Goal: Communication & Community: Answer question/provide support

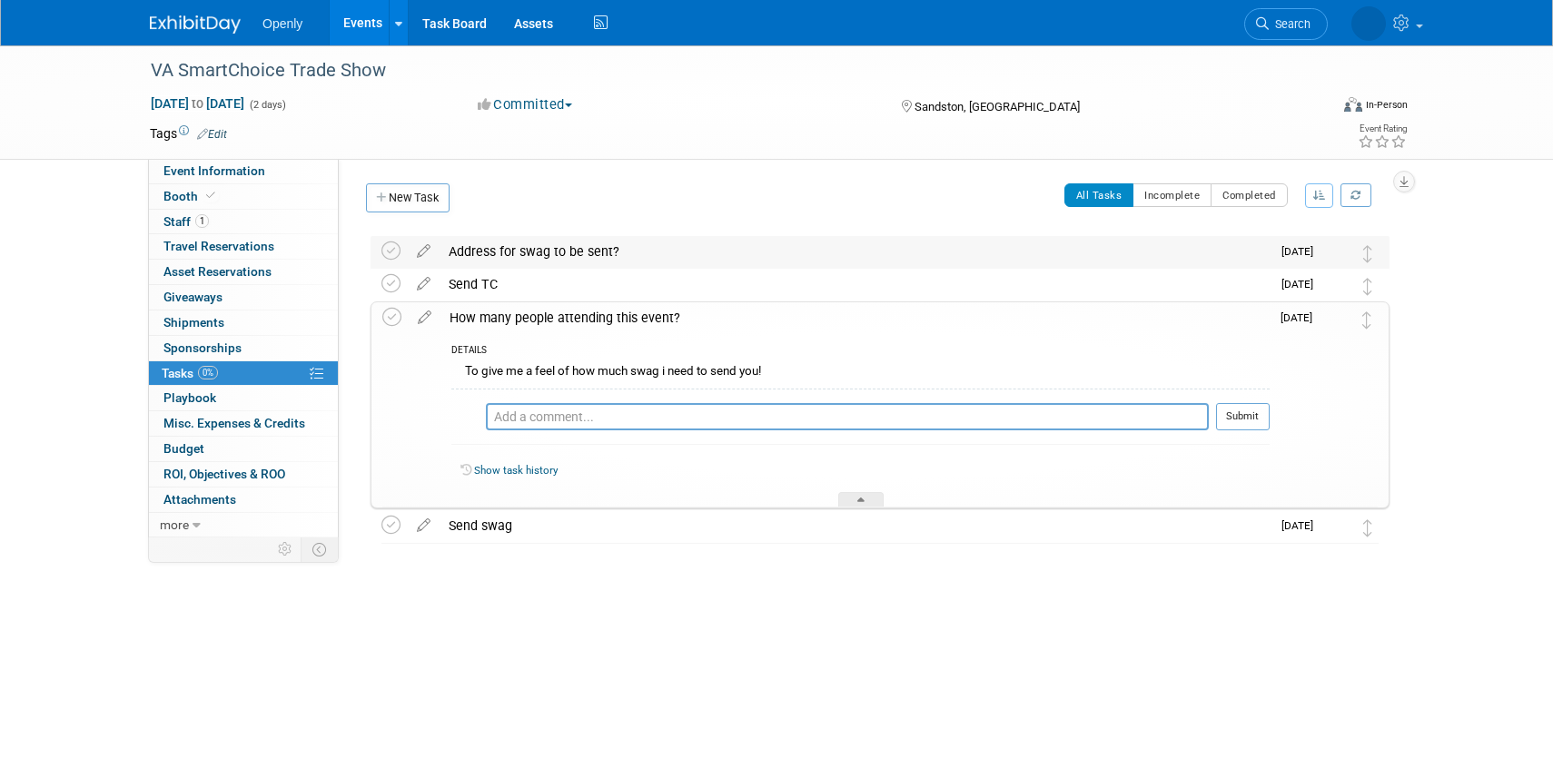
click at [576, 252] on div "Address for swag to be sent?" at bounding box center [854, 251] width 831 height 31
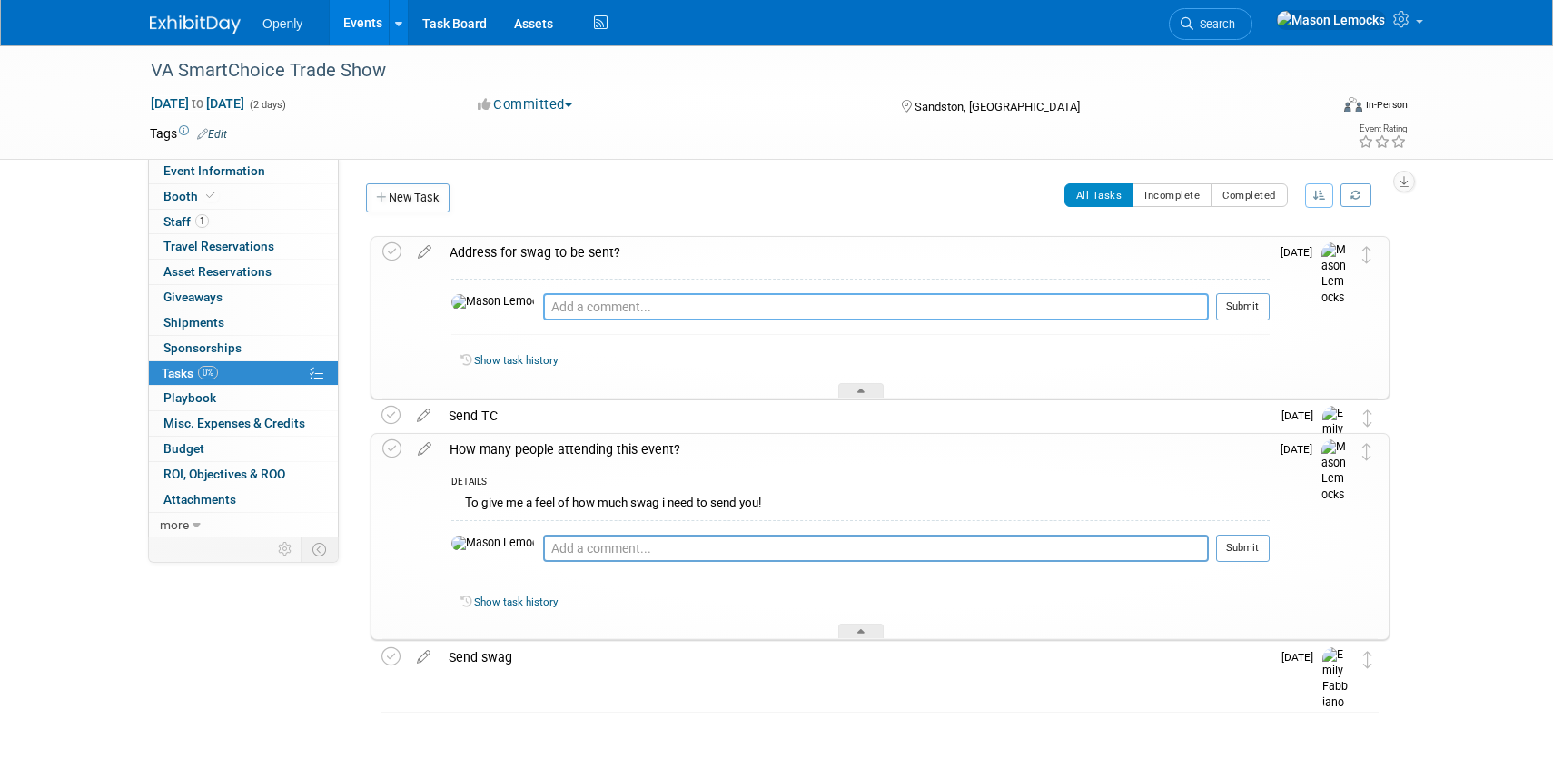
click at [577, 306] on textarea at bounding box center [876, 306] width 666 height 27
type textarea "[STREET_ADDRESS][PERSON_NAME]"
click at [512, 413] on div "Send TC" at bounding box center [854, 415] width 831 height 31
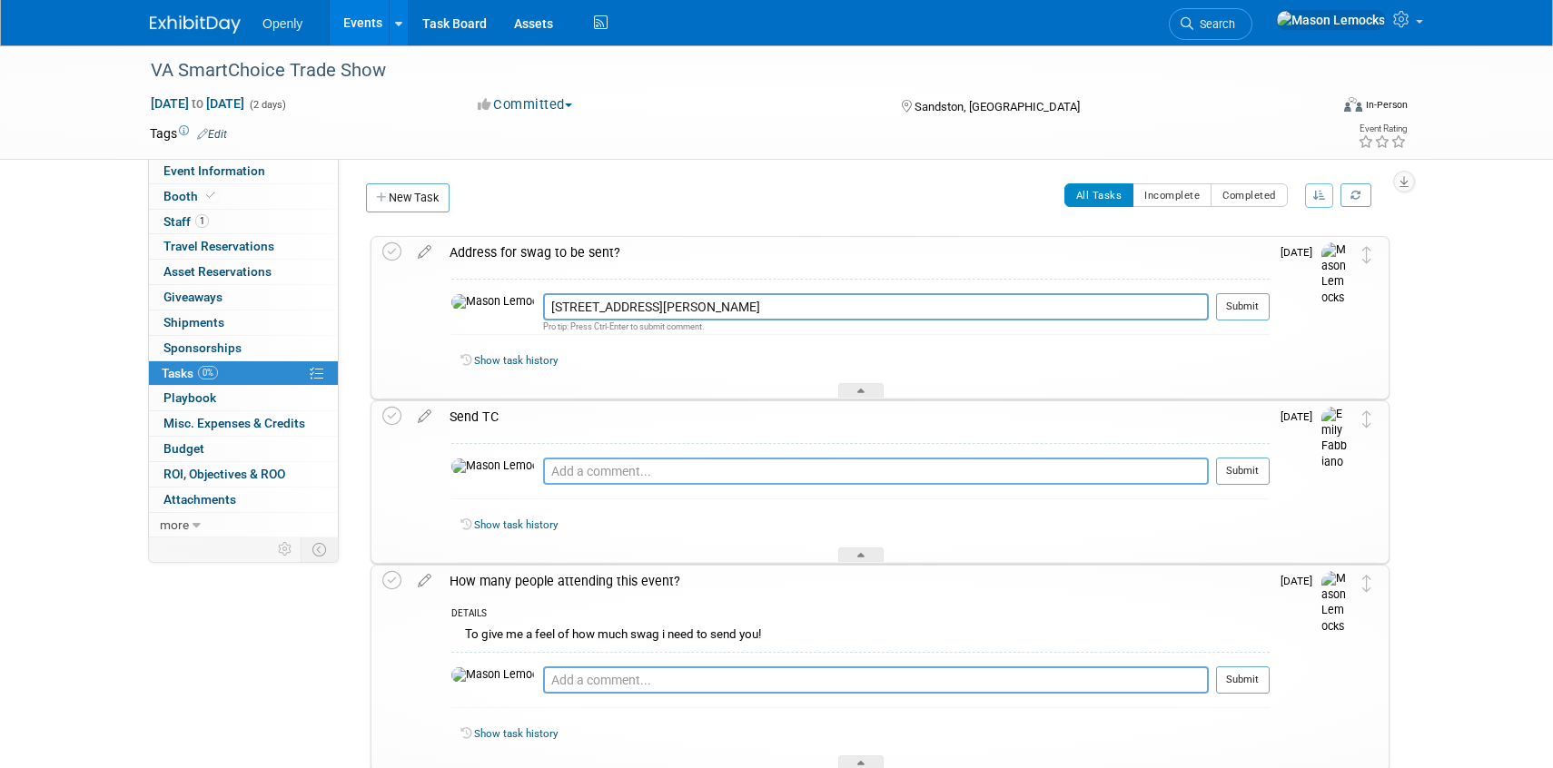
click at [556, 473] on textarea at bounding box center [876, 471] width 666 height 27
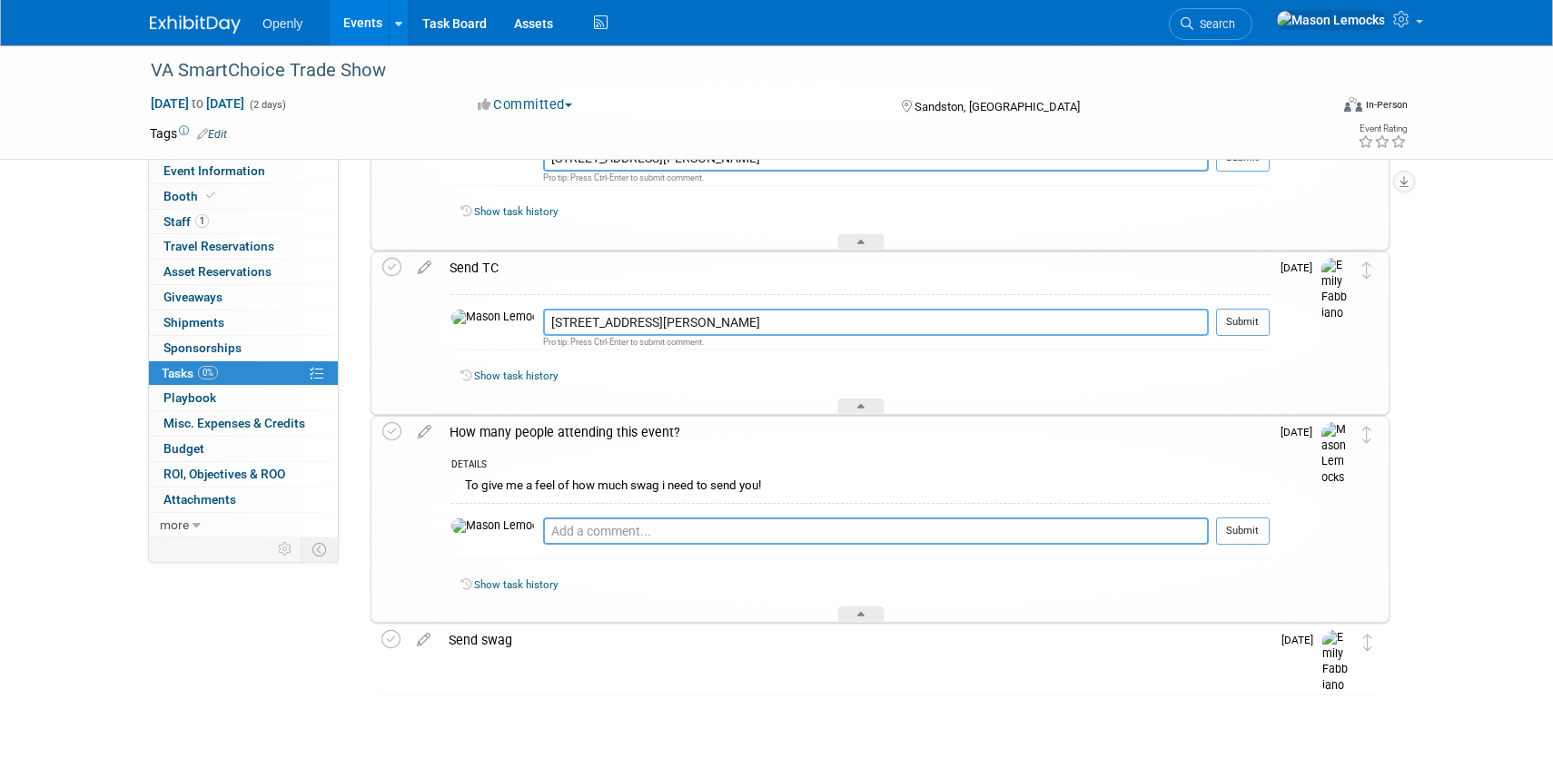
scroll to position [149, 0]
type textarea "[STREET_ADDRESS][PERSON_NAME]"
drag, startPoint x: 584, startPoint y: 645, endPoint x: 580, endPoint y: 606, distance: 39.2
click at [584, 645] on div "Send swag" at bounding box center [854, 640] width 831 height 31
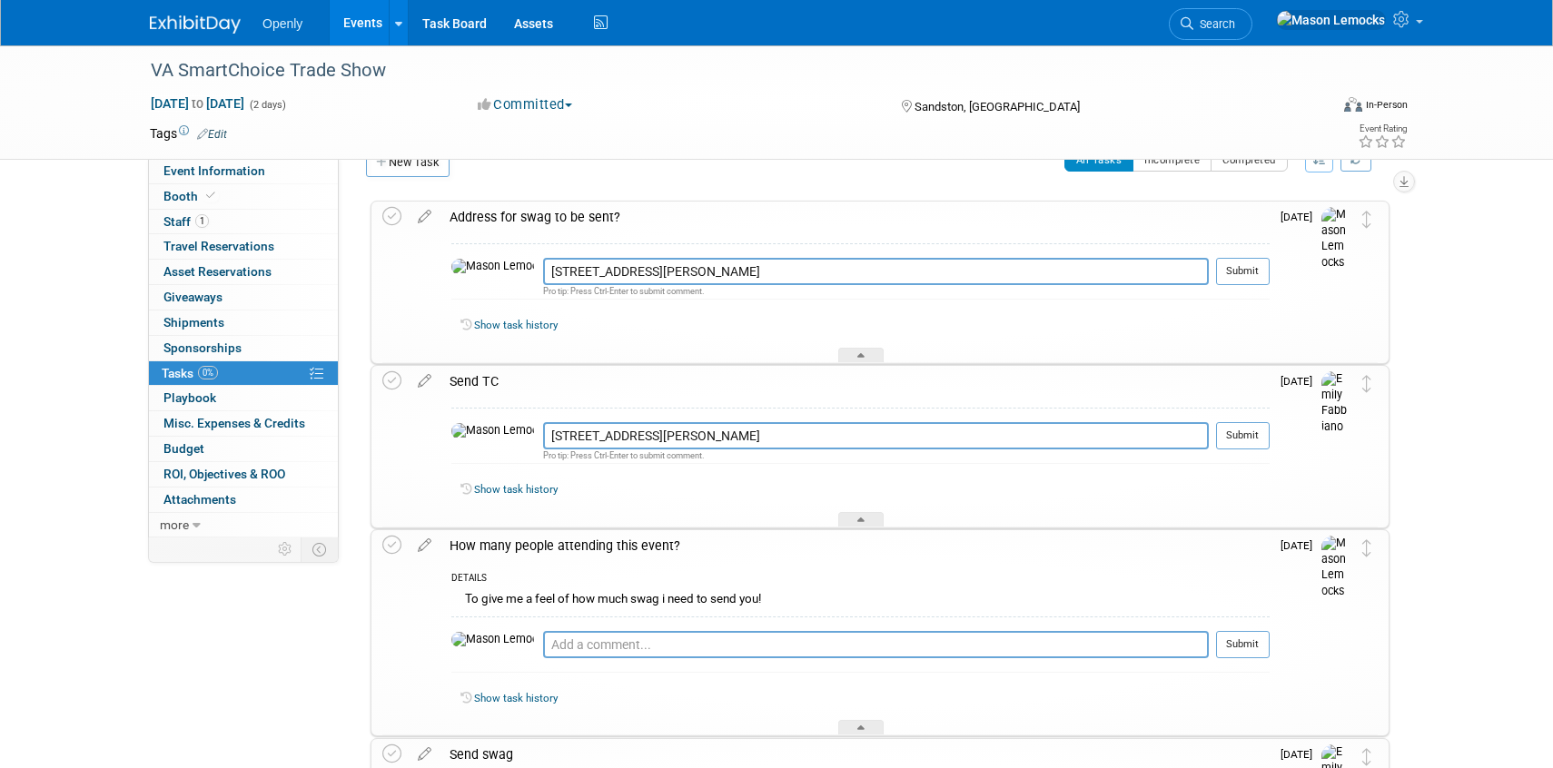
scroll to position [34, 0]
click at [1242, 271] on button "Submit" at bounding box center [1243, 273] width 54 height 27
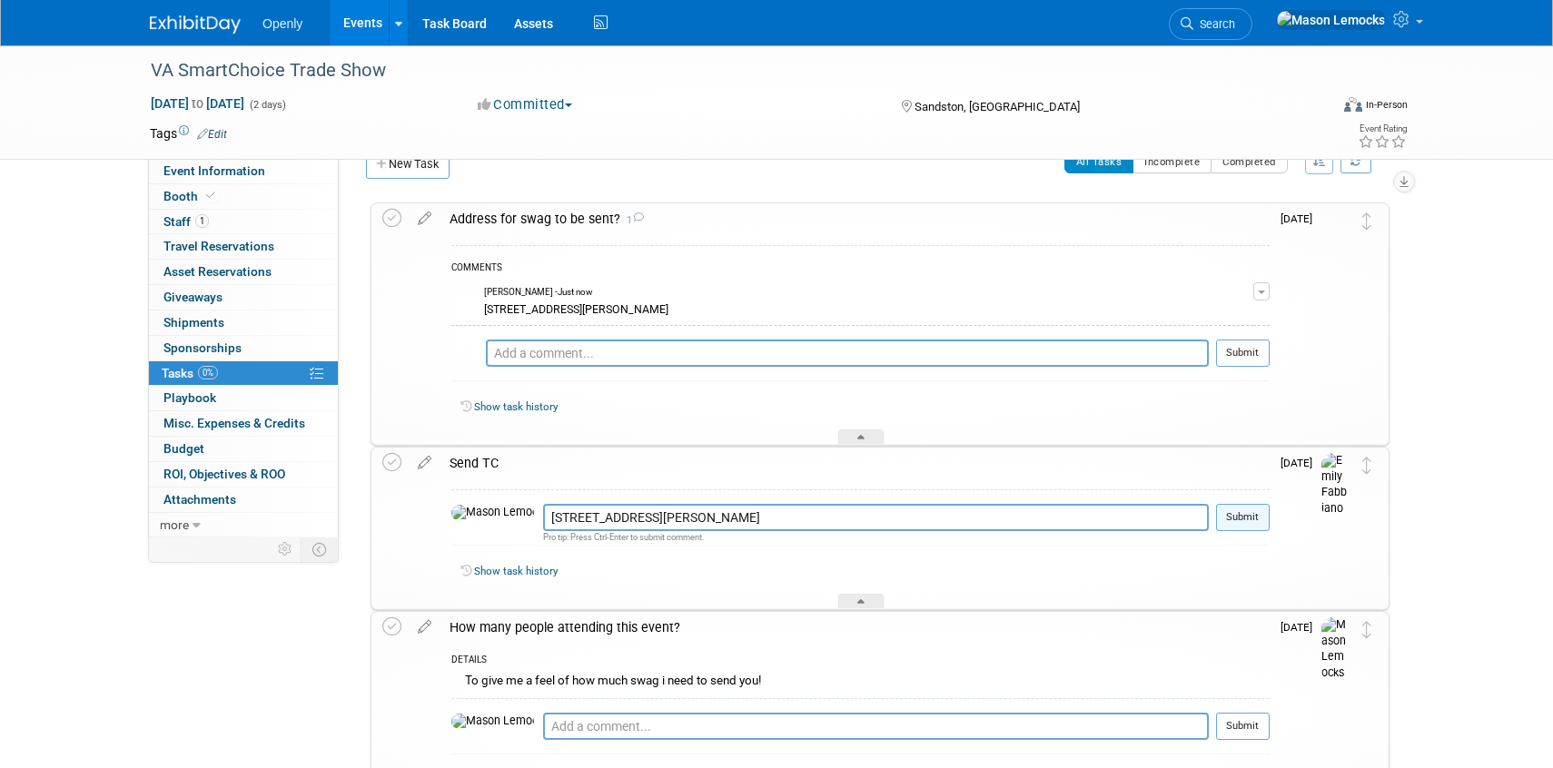
click at [1235, 520] on button "Submit" at bounding box center [1243, 517] width 54 height 27
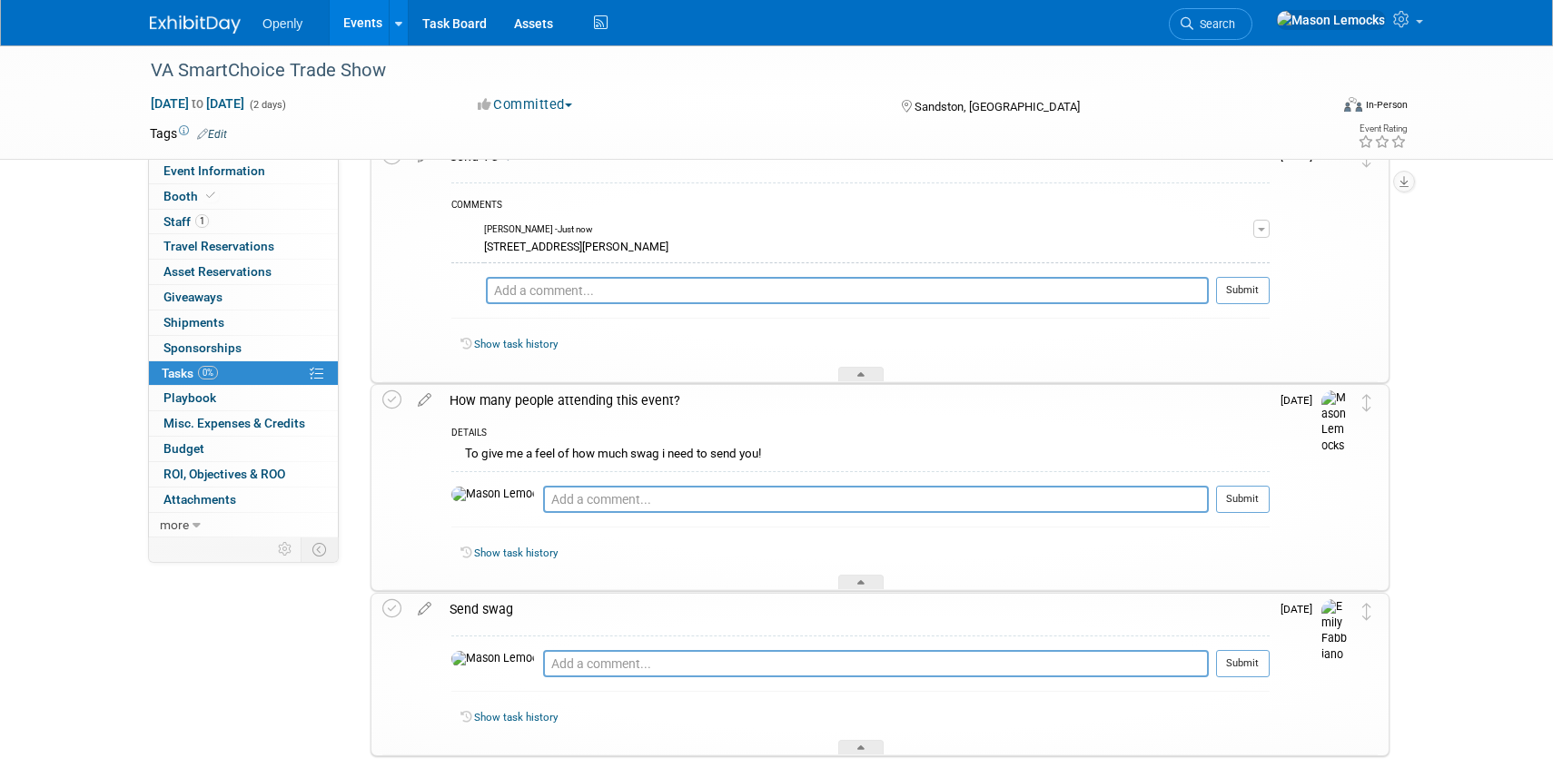
scroll to position [344, 0]
click at [878, 504] on textarea at bounding box center [876, 495] width 666 height 27
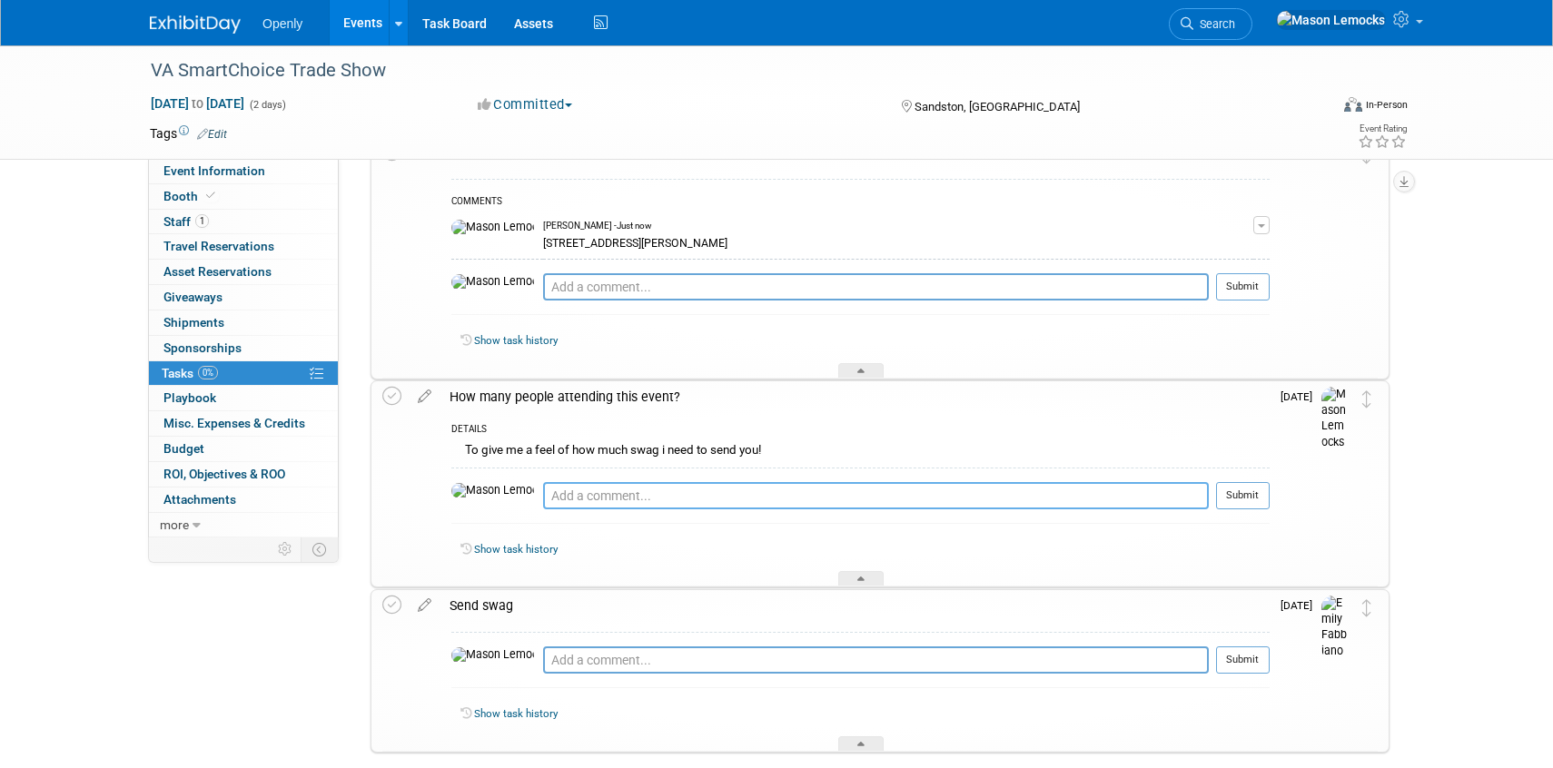
click at [878, 498] on textarea at bounding box center [876, 495] width 666 height 27
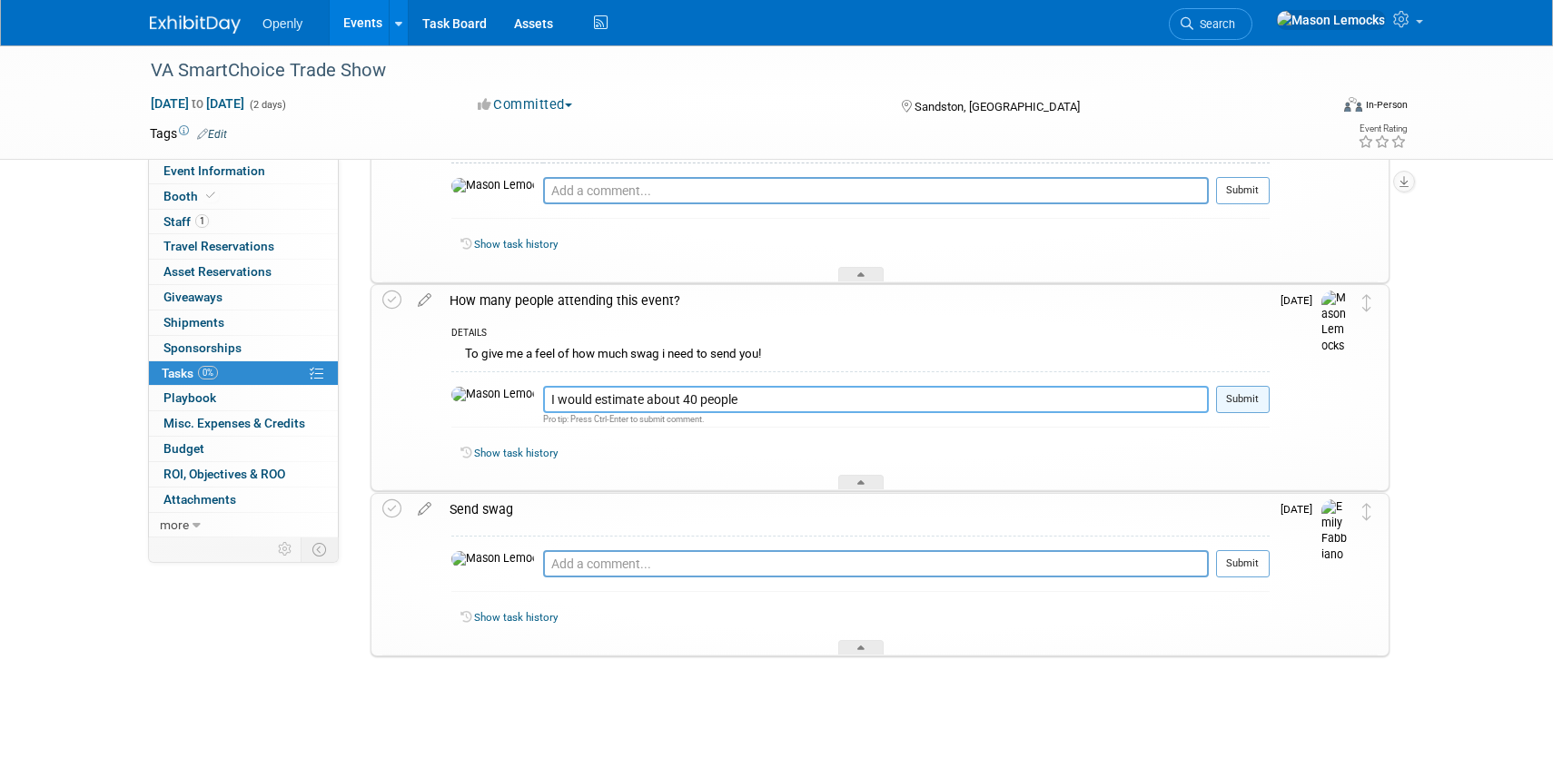
type textarea "I would estimate about 40 people"
click at [1244, 402] on button "Submit" at bounding box center [1243, 399] width 54 height 27
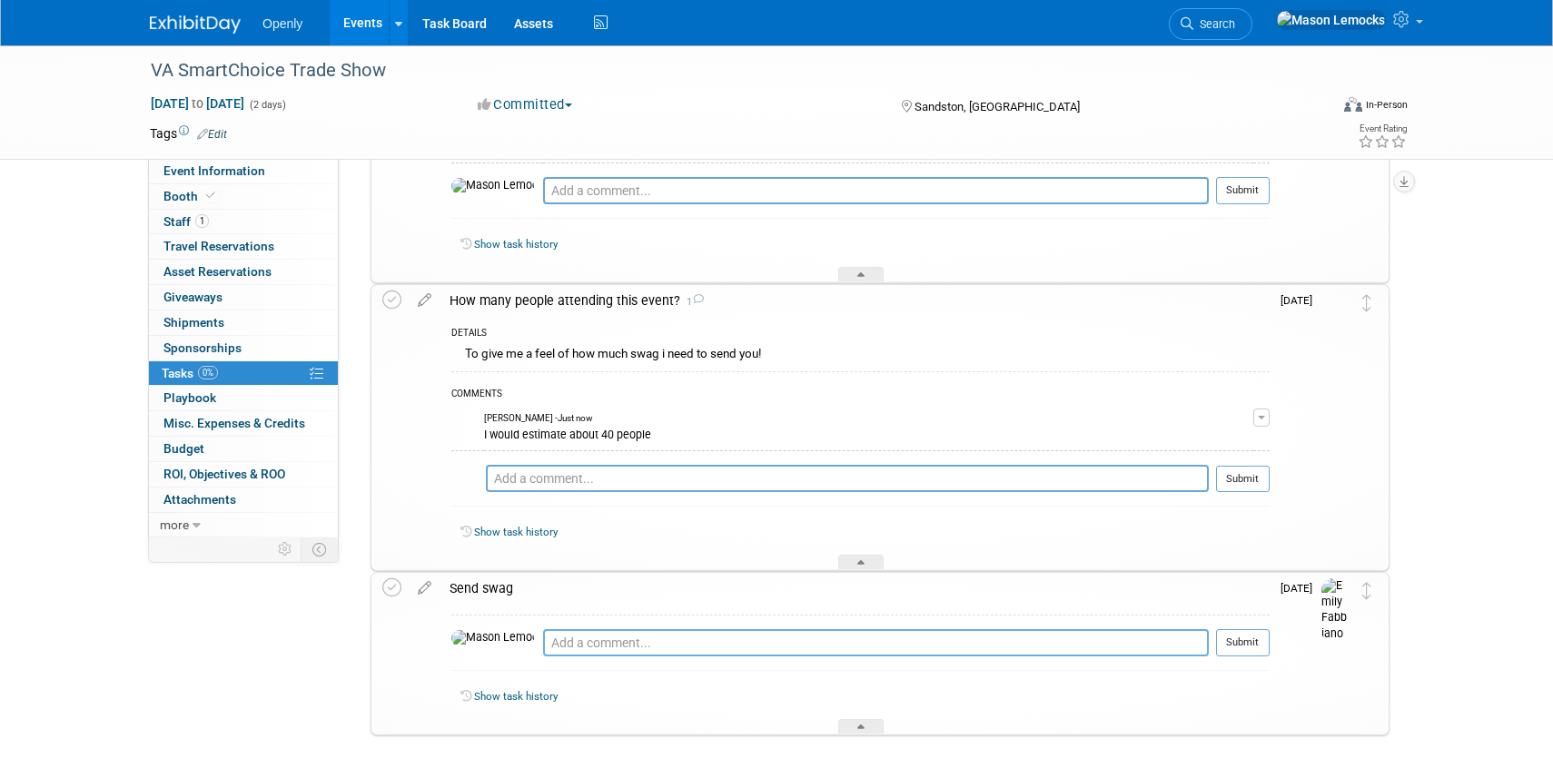
click at [770, 640] on textarea at bounding box center [876, 642] width 666 height 27
type textarea "You can send it to [STREET_ADDRESS][PERSON_NAME]. Thanks!"
click at [1257, 647] on button "Submit" at bounding box center [1243, 642] width 54 height 27
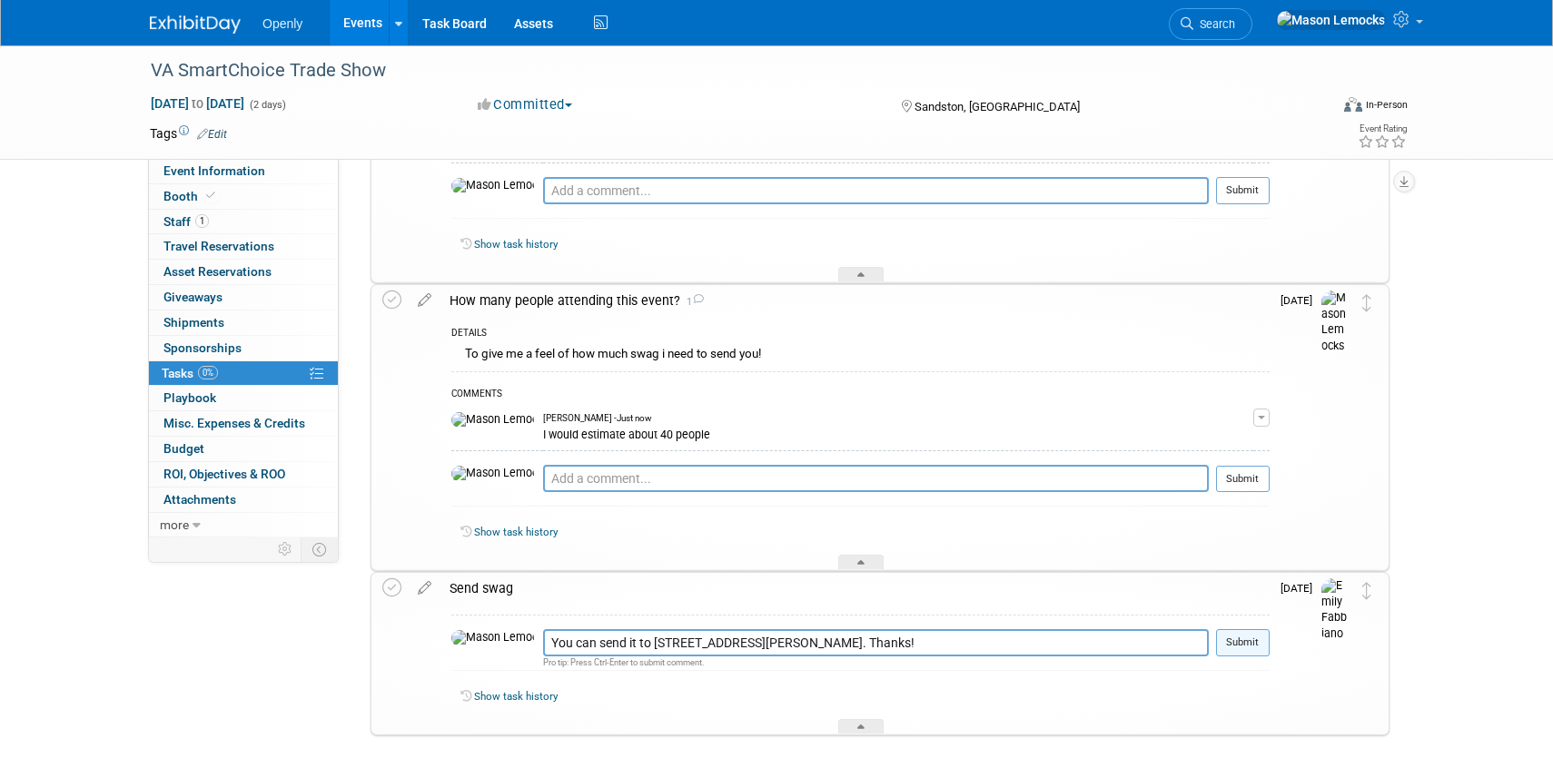
scroll to position [441, 0]
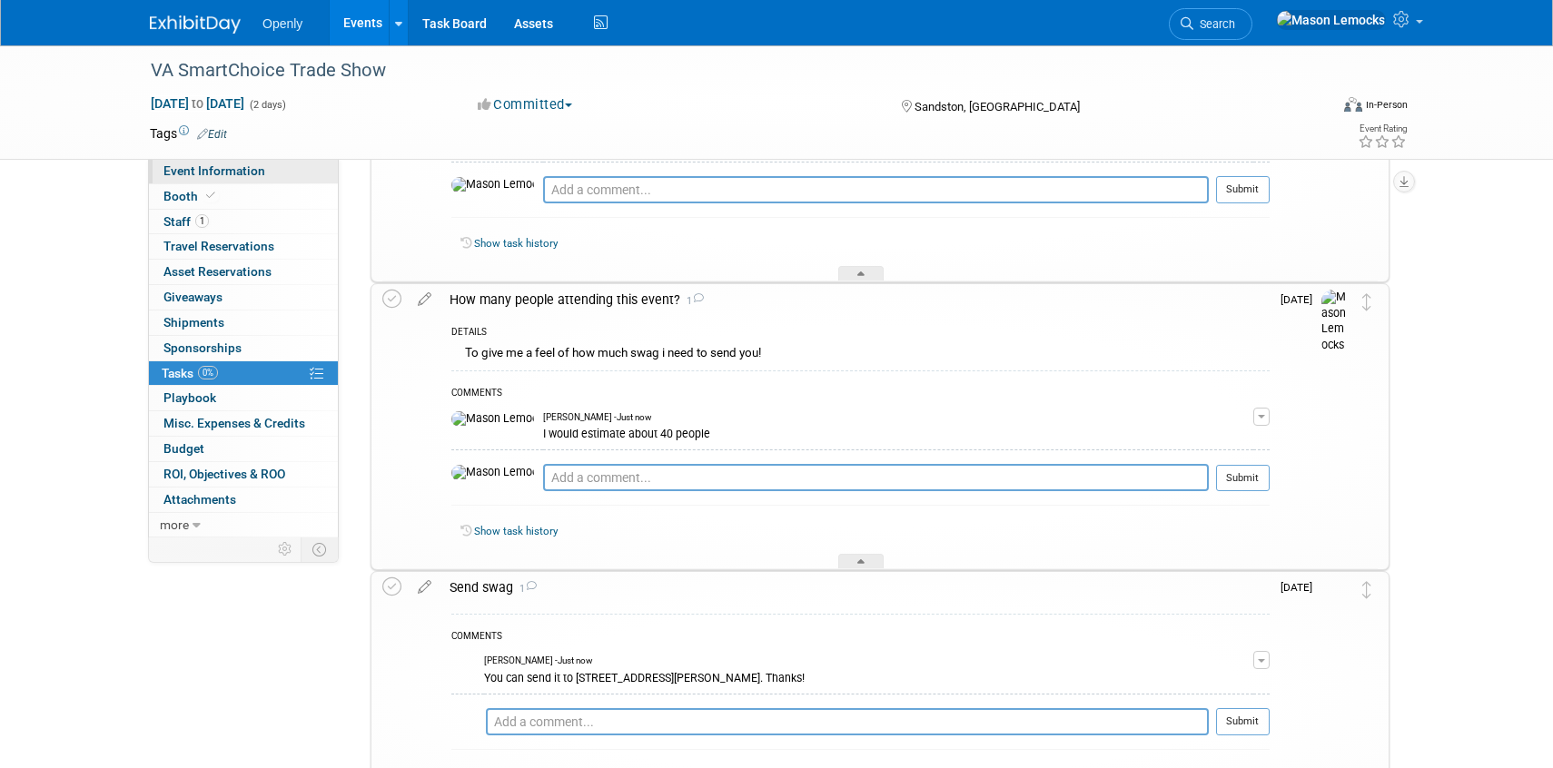
click at [197, 175] on span "Event Information" at bounding box center [214, 170] width 102 height 15
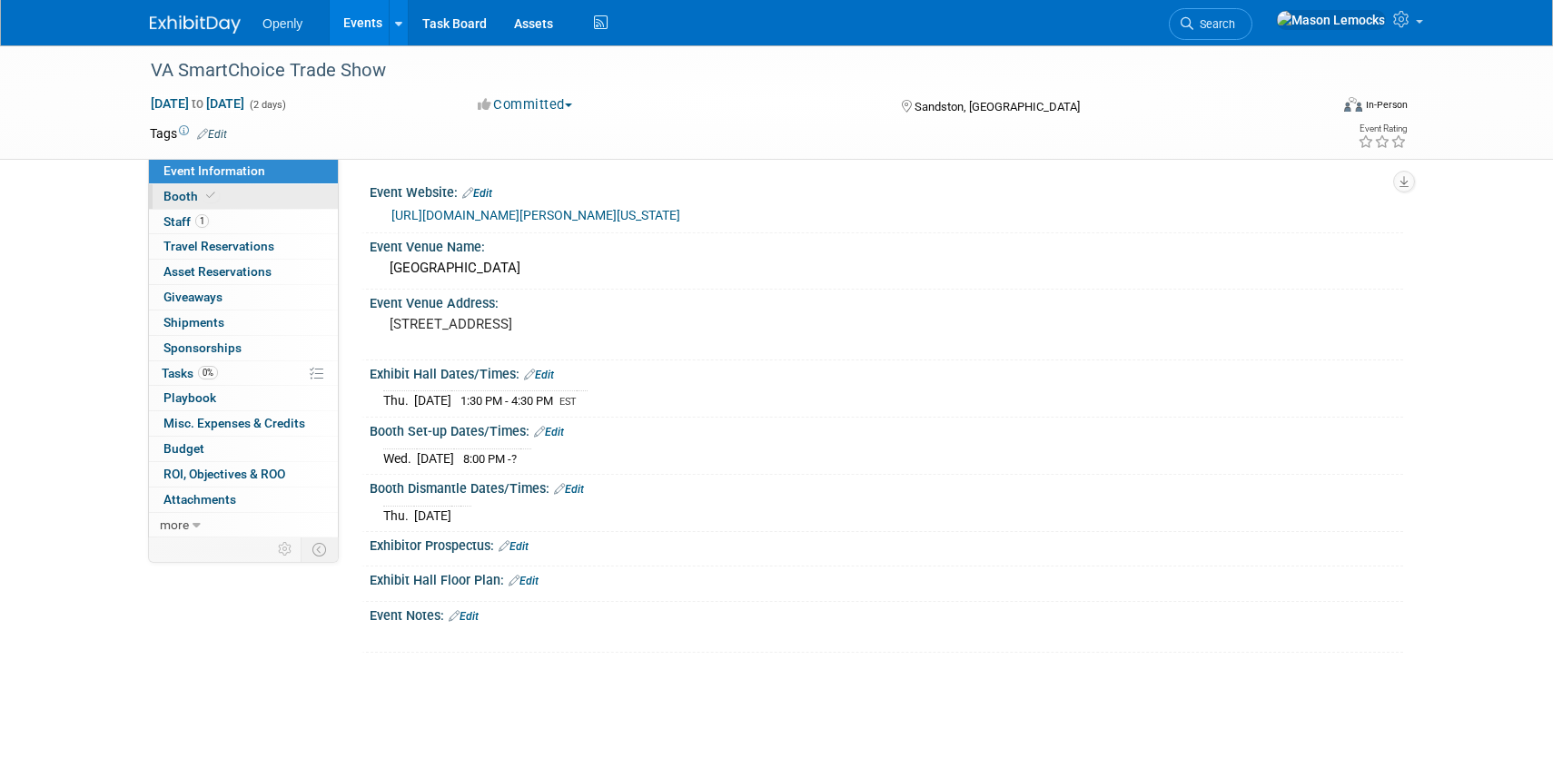
click at [197, 190] on span "Booth" at bounding box center [190, 196] width 55 height 15
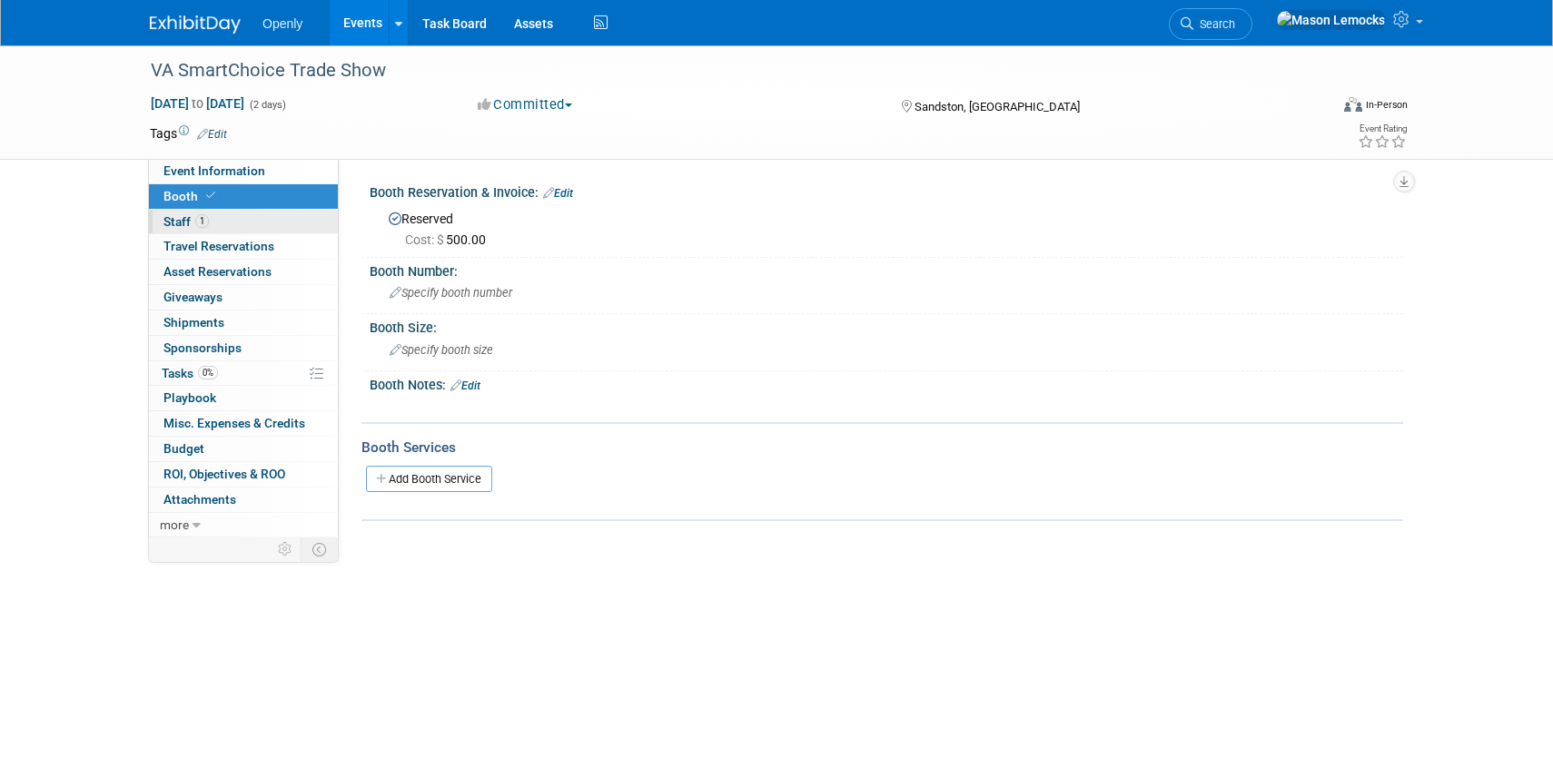
click at [179, 232] on link "1 Staff 1" at bounding box center [243, 222] width 189 height 25
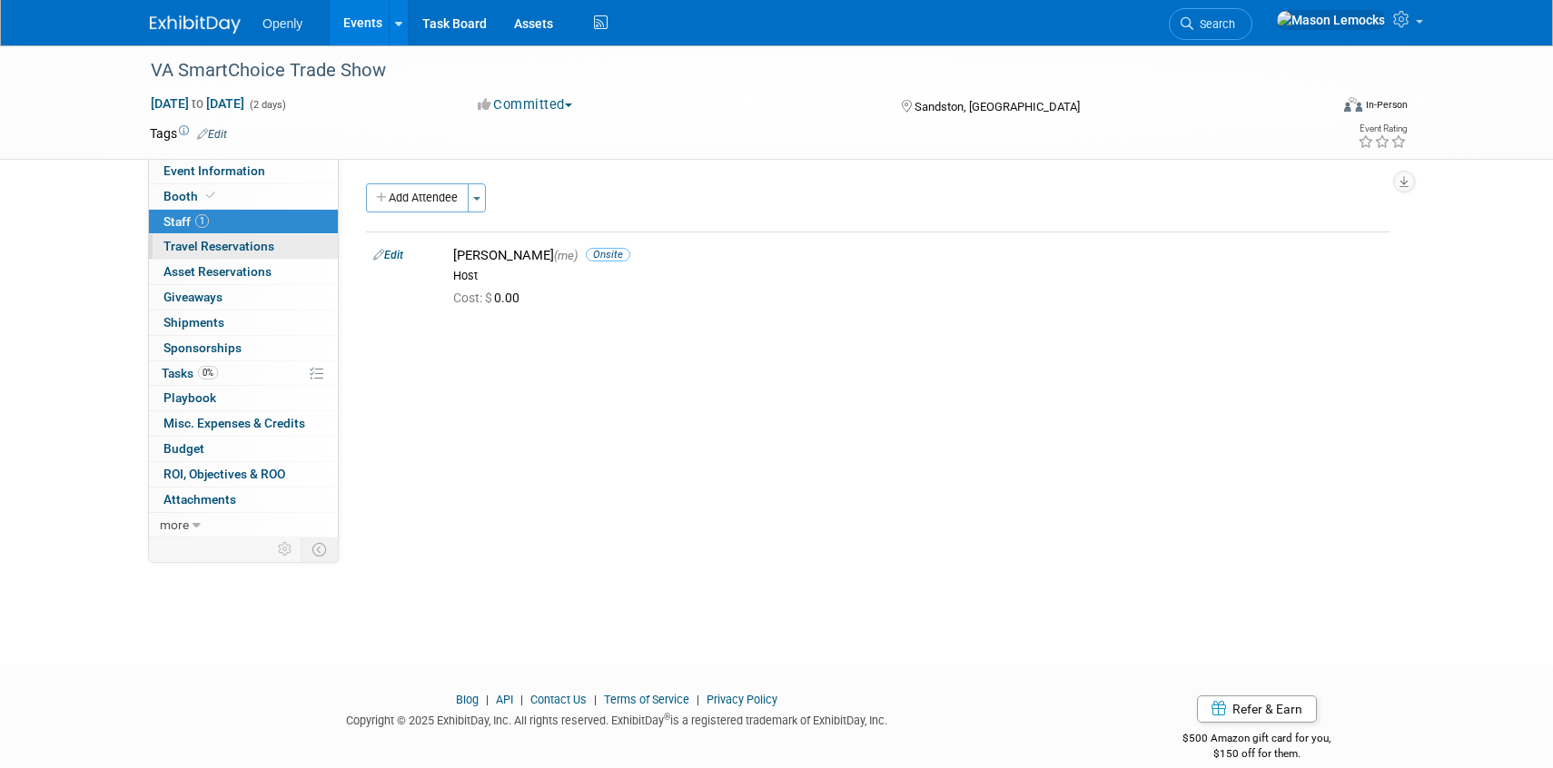
click at [180, 244] on span "Travel Reservations 0" at bounding box center [218, 246] width 111 height 15
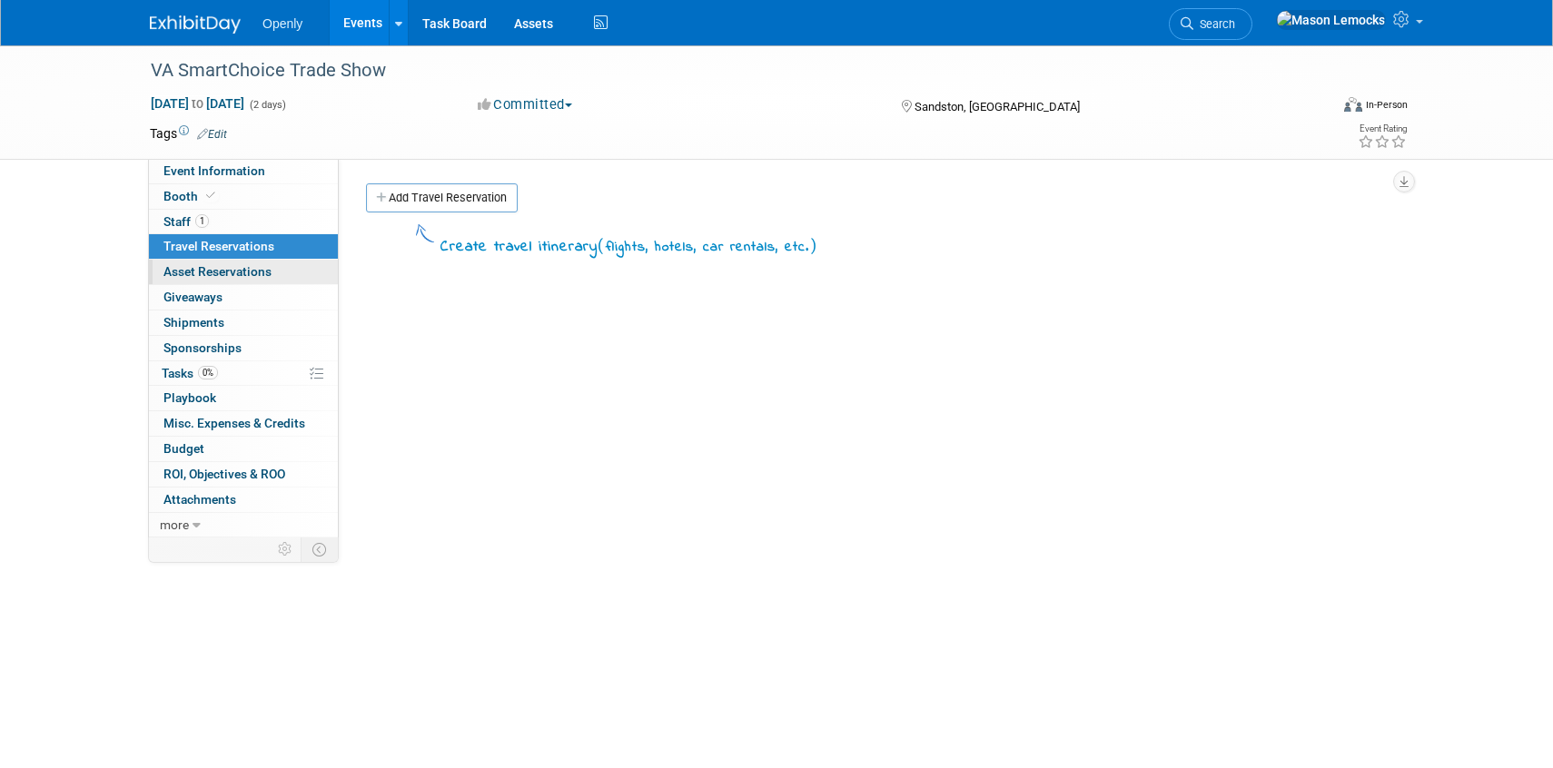
click at [188, 262] on link "0 Asset Reservations 0" at bounding box center [243, 272] width 189 height 25
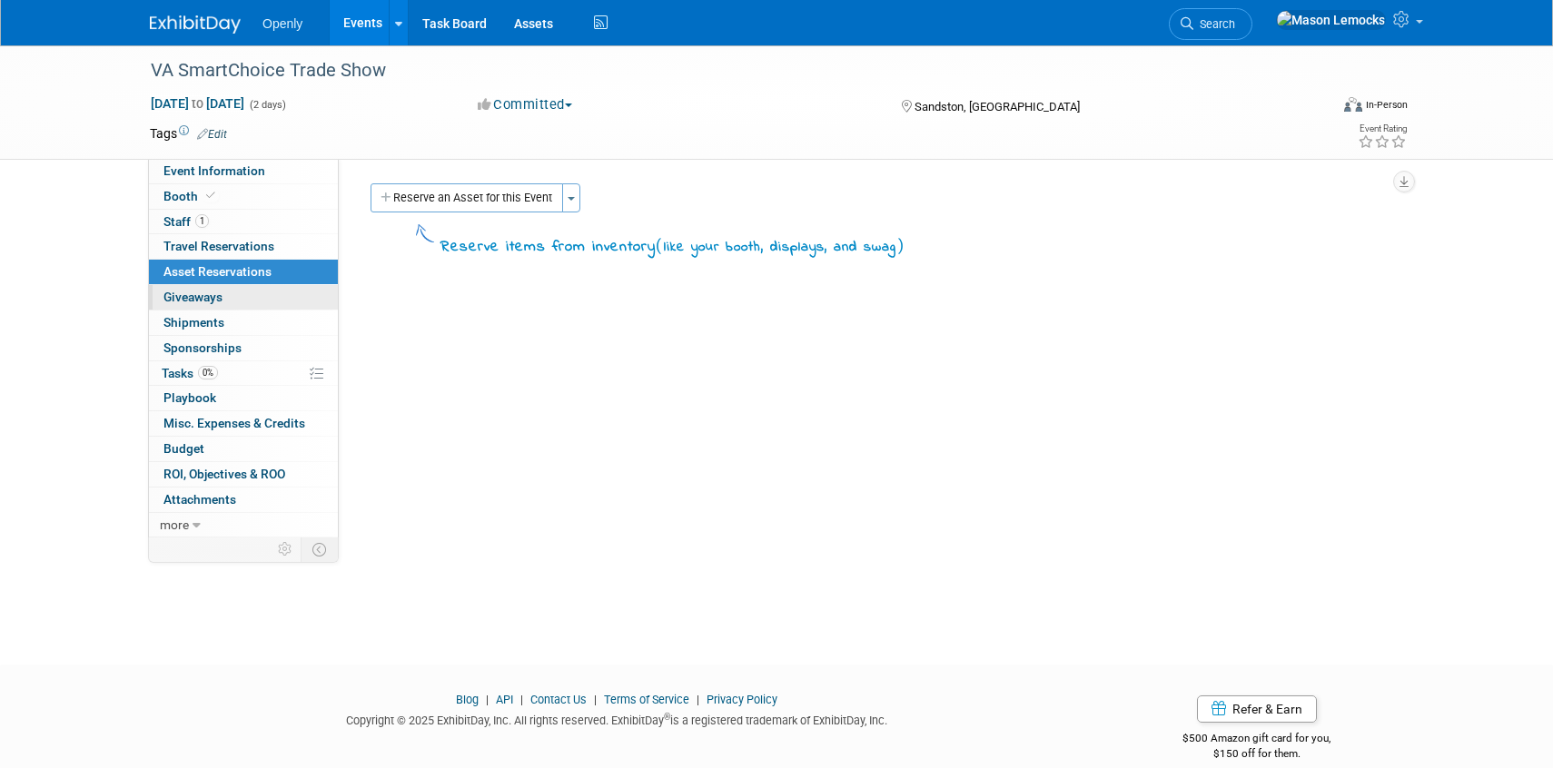
click at [200, 299] on span "Giveaways 0" at bounding box center [192, 297] width 59 height 15
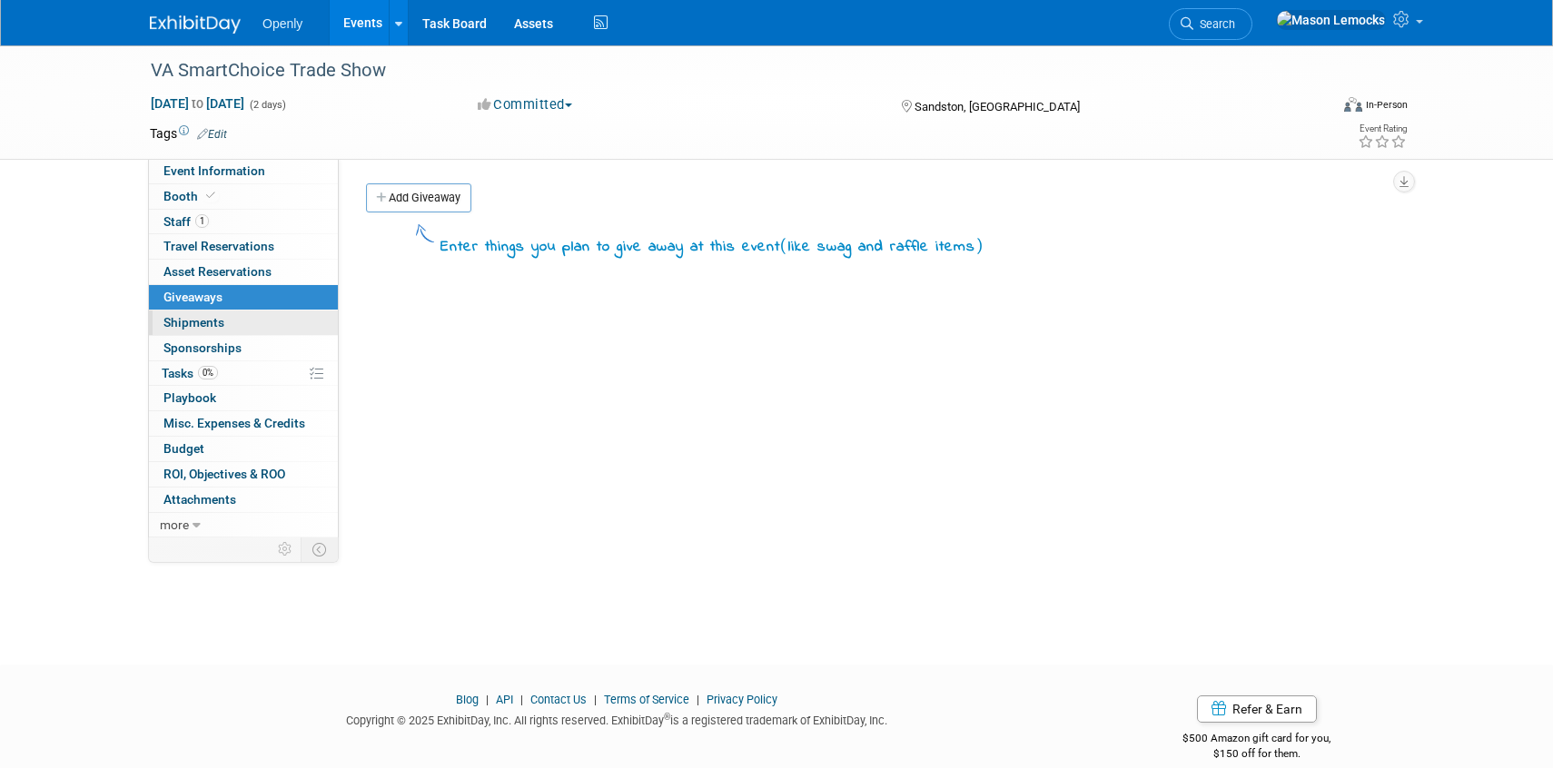
click at [201, 321] on span "Shipments 0" at bounding box center [193, 322] width 61 height 15
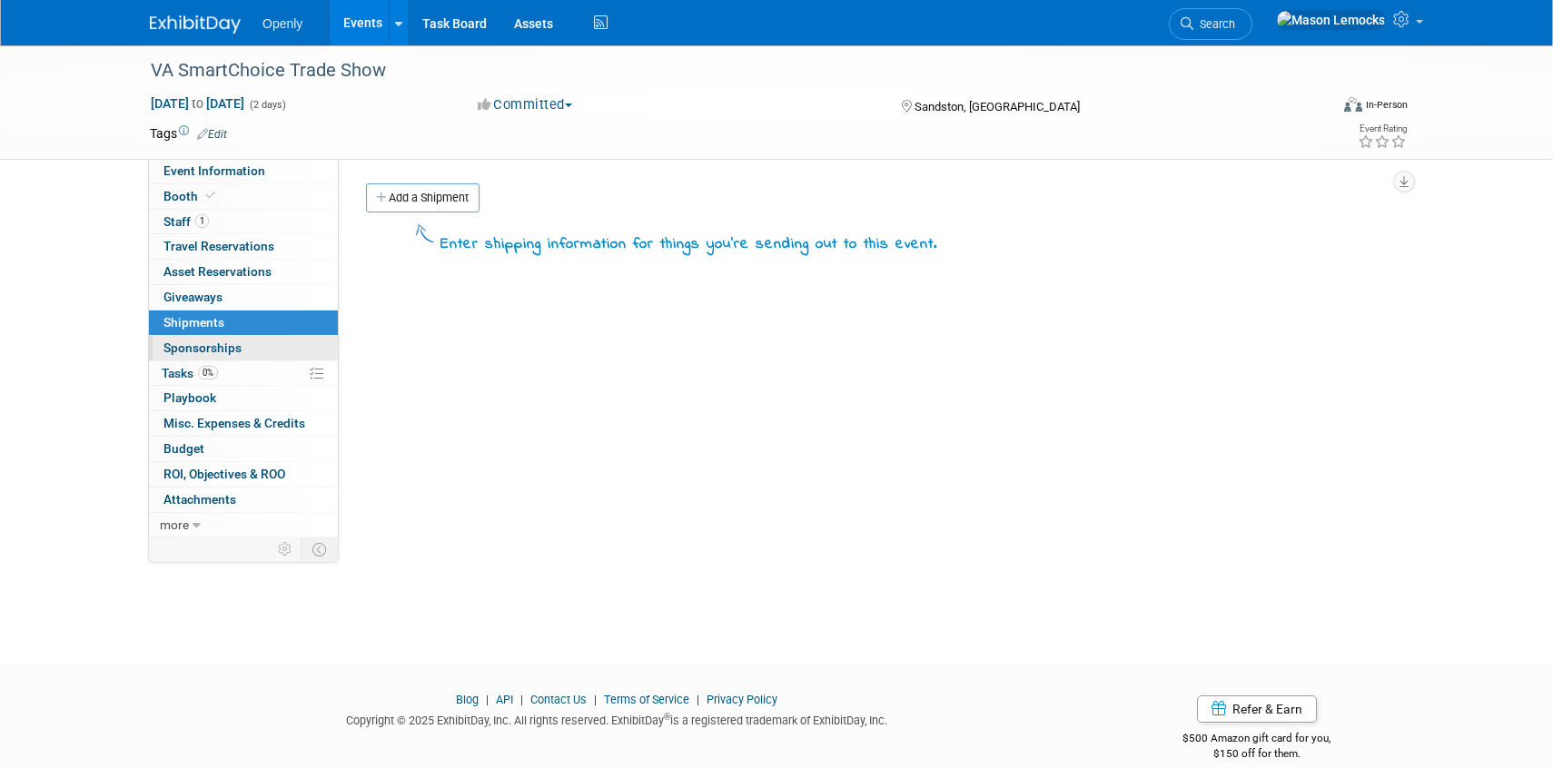
click at [206, 346] on span "Sponsorships 0" at bounding box center [202, 348] width 78 height 15
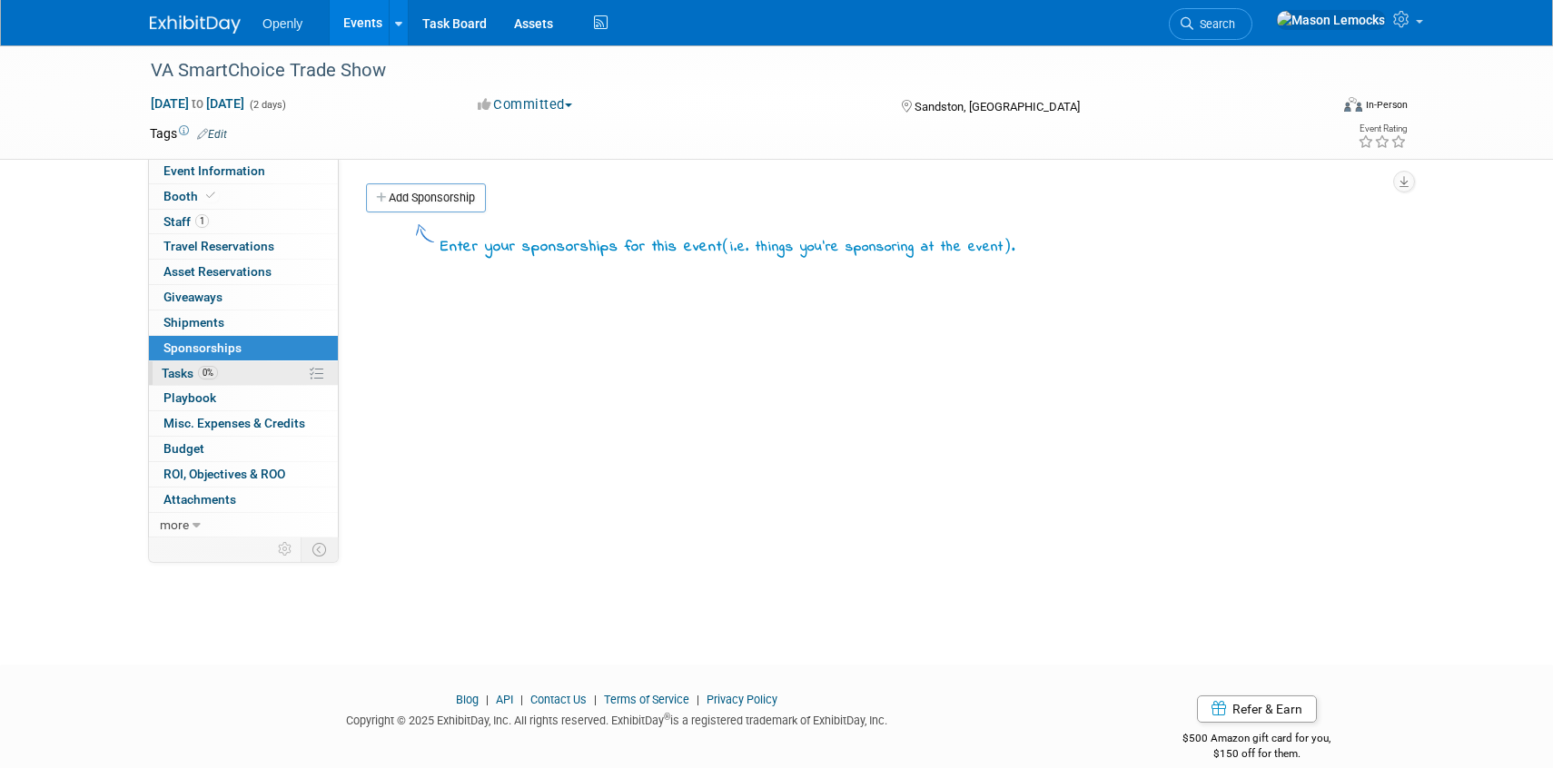
click at [206, 374] on span "0%" at bounding box center [208, 373] width 20 height 14
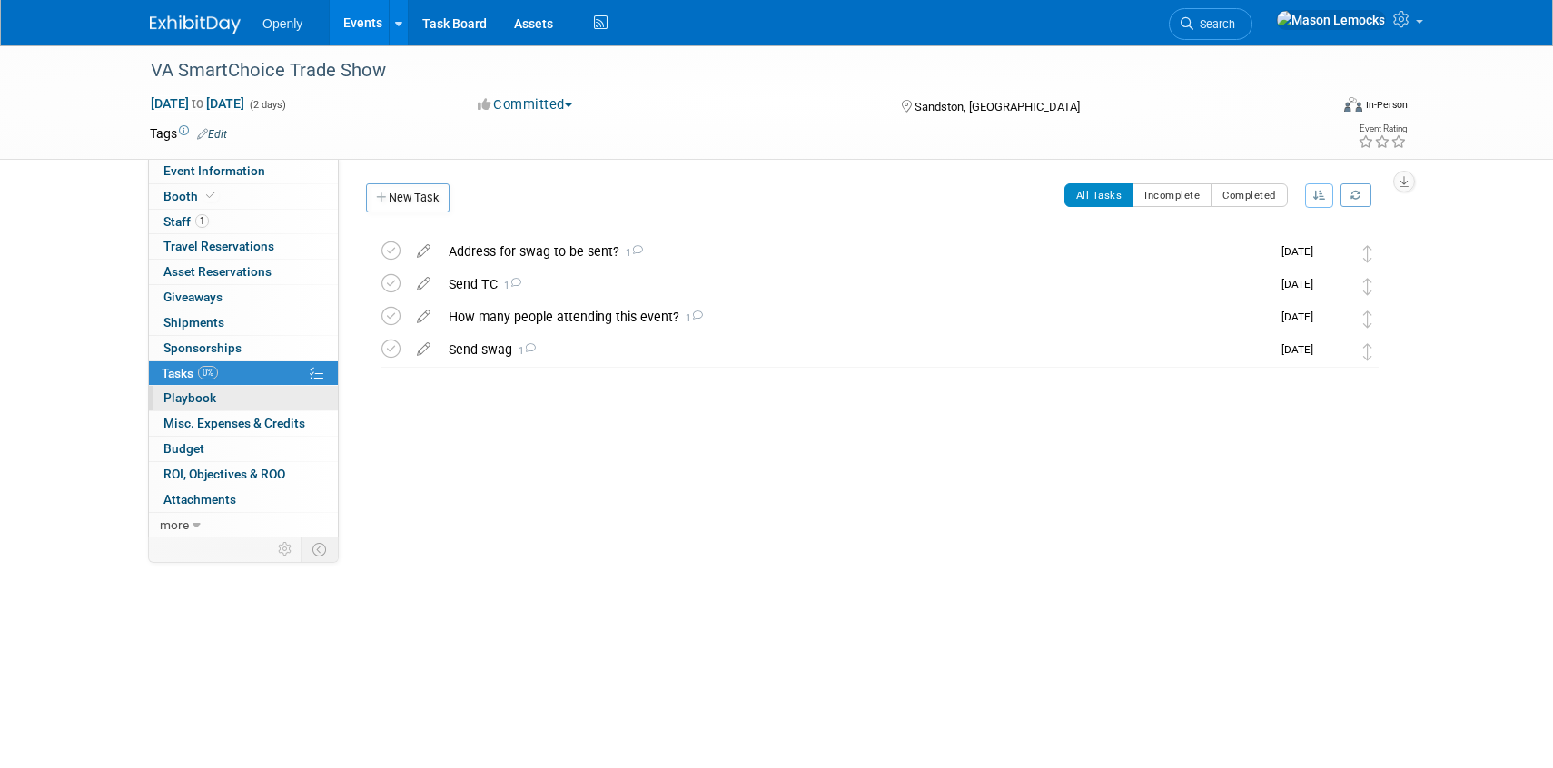
click at [211, 402] on span "Playbook 0" at bounding box center [189, 397] width 53 height 15
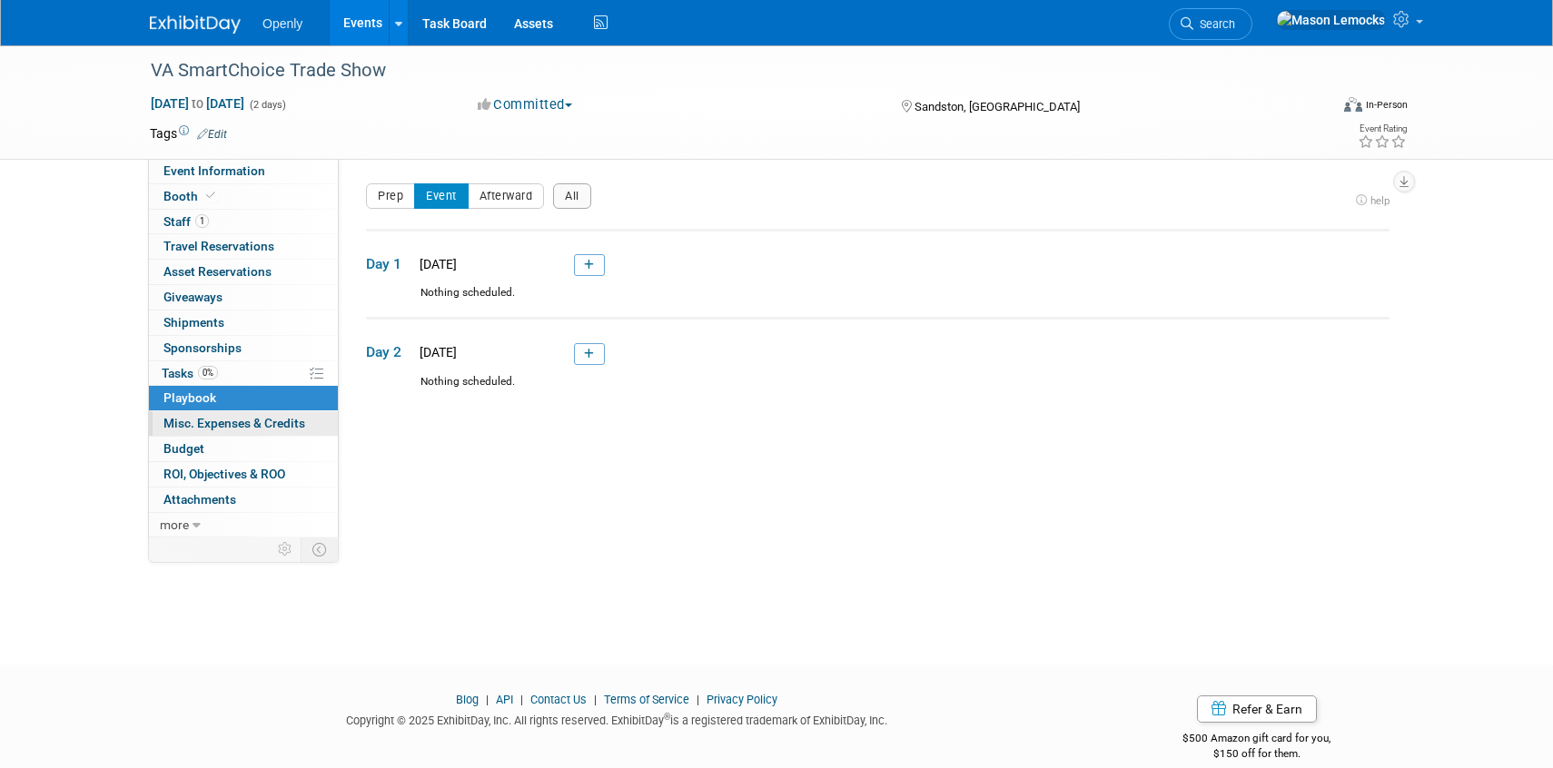
click at [217, 420] on span "Misc. Expenses & Credits 0" at bounding box center [234, 423] width 142 height 15
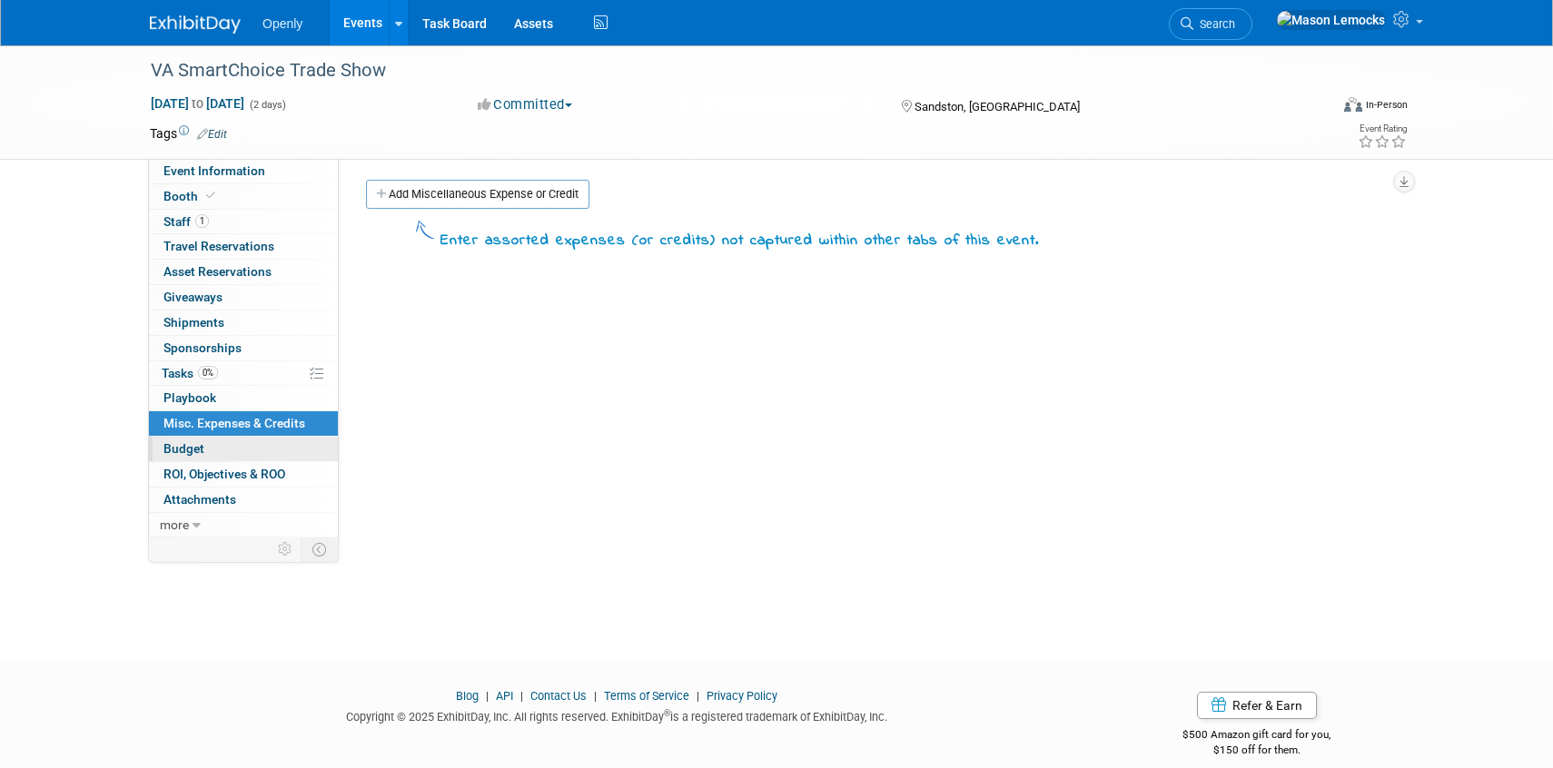
click at [220, 443] on link "Budget" at bounding box center [243, 449] width 189 height 25
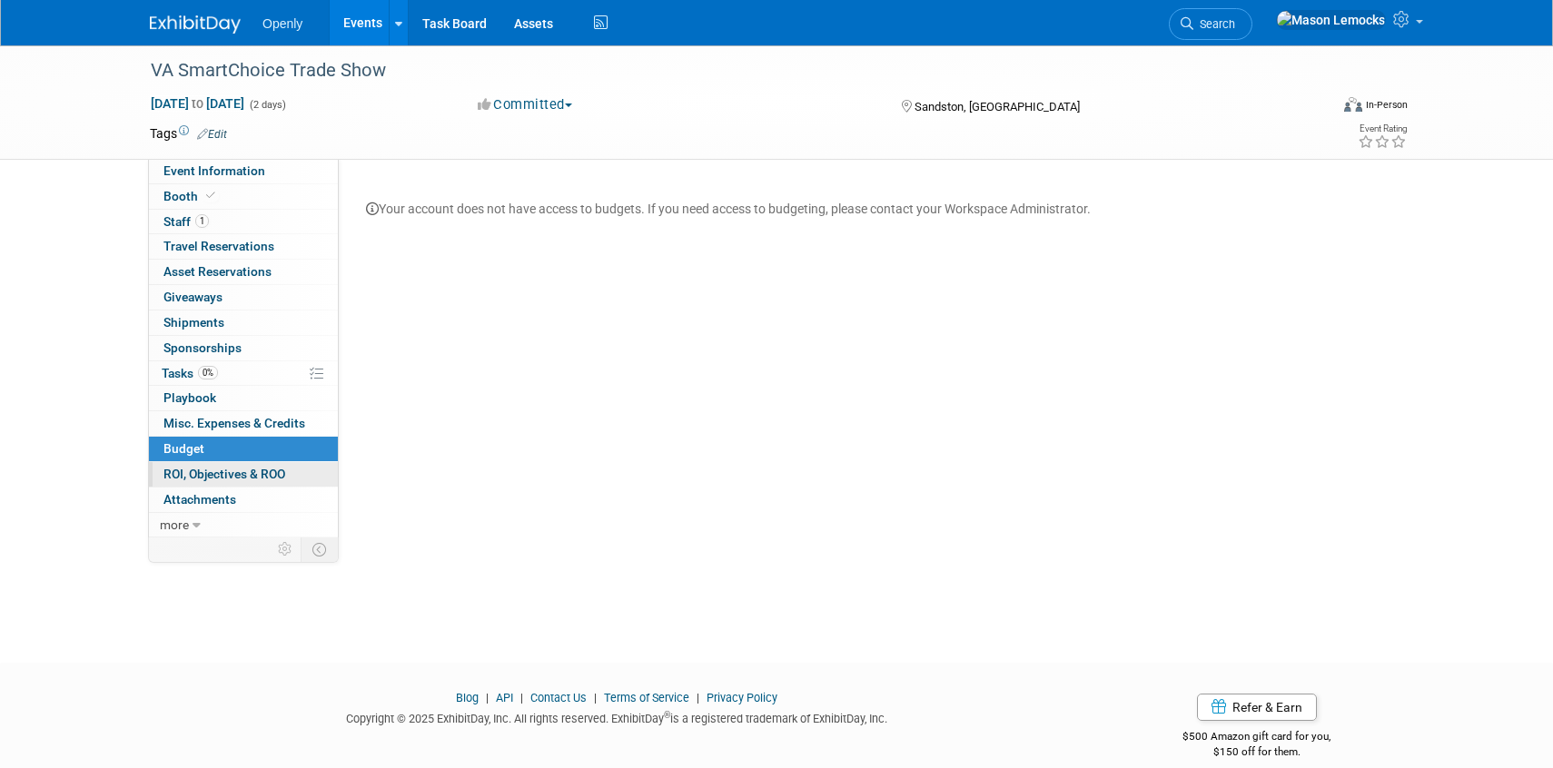
click at [223, 476] on span "ROI, Objectives & ROO 0" at bounding box center [224, 474] width 122 height 15
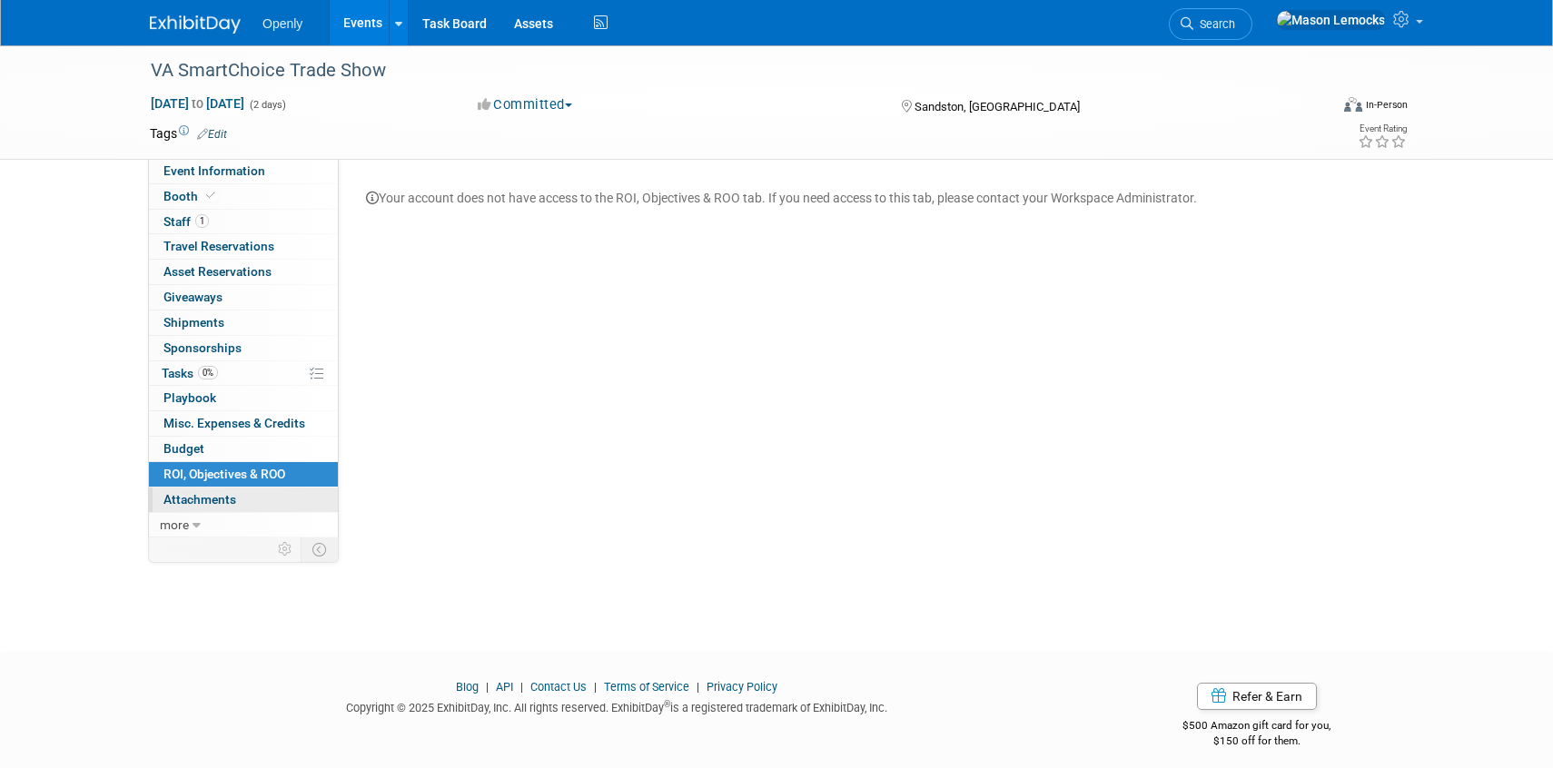
scroll to position [14, 0]
click at [230, 501] on span "Attachments 0" at bounding box center [199, 499] width 73 height 15
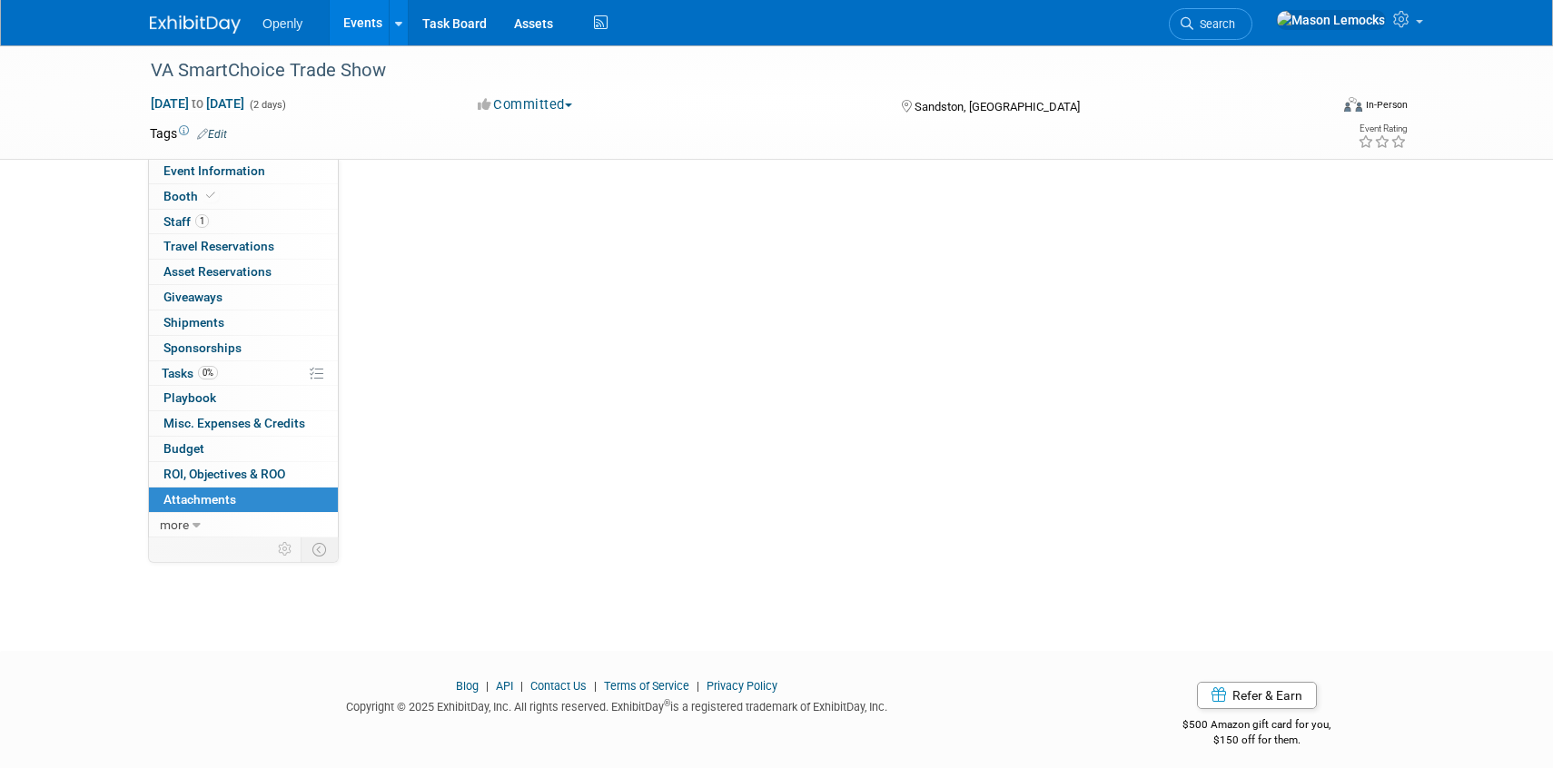
scroll to position [0, 0]
